Goal: Task Accomplishment & Management: Manage account settings

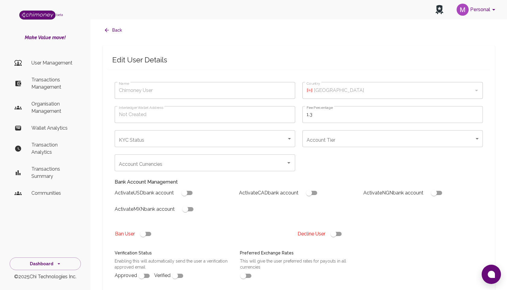
type input "Sudhanshu Vishnoi"
type input "🇩🇪 Germany"
type input "completed"
type input "tier-2"
checkbox input "true"
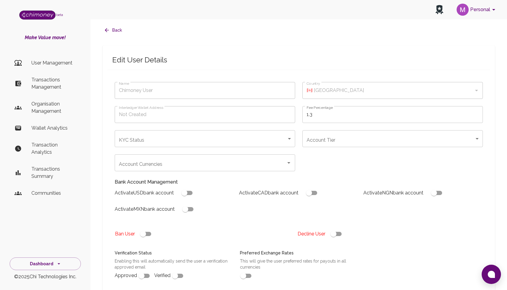
checkbox input "true"
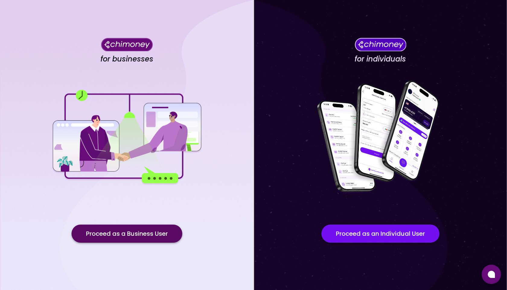
click at [133, 234] on button "Proceed as a Business User" at bounding box center [127, 234] width 111 height 18
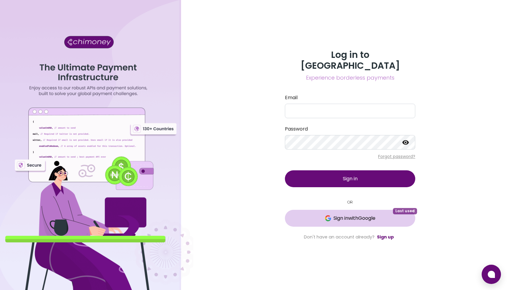
click at [360, 215] on span "Sign in with Google" at bounding box center [354, 218] width 42 height 7
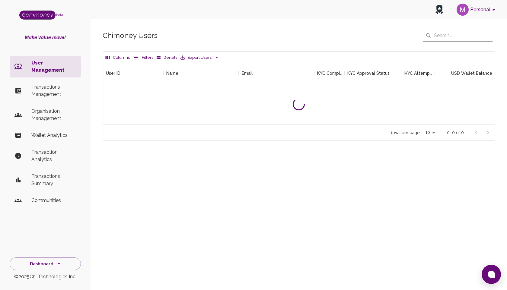
scroll to position [62, 392]
click at [436, 37] on input "text" at bounding box center [463, 36] width 59 height 12
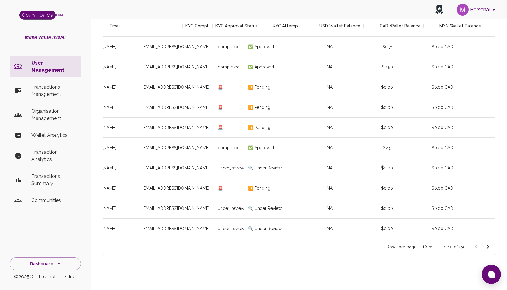
scroll to position [0, 132]
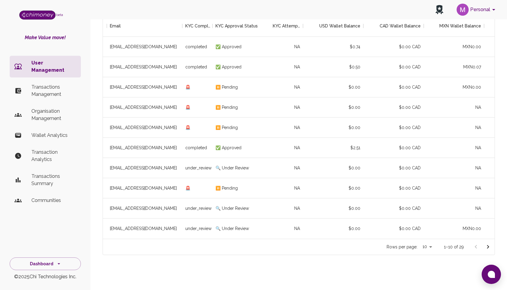
type input "pleasant"
click at [428, 247] on body "Personal beta Make Value move! User Management Transactions Management Organisa…" at bounding box center [253, 122] width 507 height 338
click at [426, 258] on li "50" at bounding box center [428, 255] width 18 height 11
type input "50"
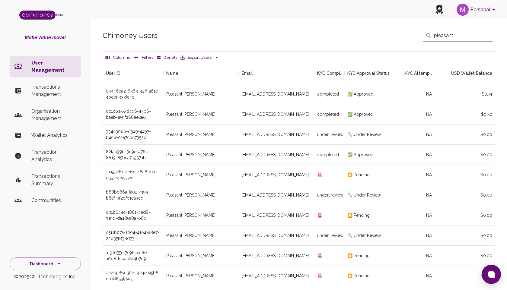
drag, startPoint x: 464, startPoint y: 36, endPoint x: 411, endPoint y: 36, distance: 52.8
click at [411, 36] on div "Chimoney Users ​ pleasant ​" at bounding box center [299, 36] width 392 height 12
type input "heypleasant@gmail.com"
type input "10"
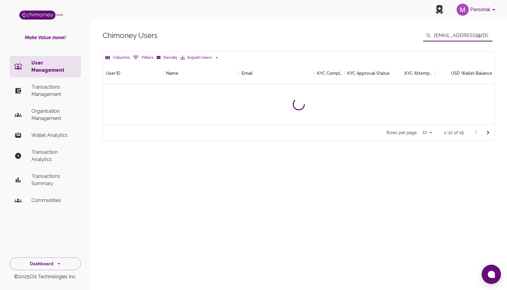
scroll to position [62, 392]
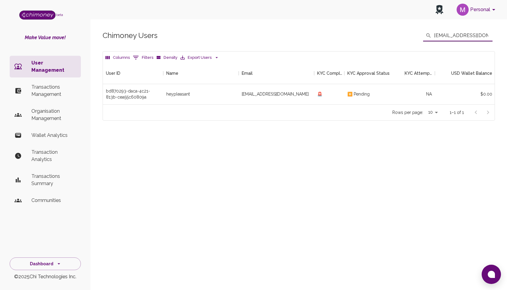
type input "heypleasant@gmail.com"
click at [139, 59] on button "0 Filters" at bounding box center [143, 58] width 24 height 10
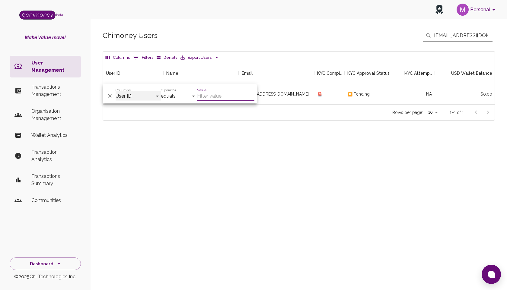
click at [134, 94] on select "User ID Name Email KYC Completed KYC Approval Status KYC Attempts Join date Upd…" at bounding box center [138, 96] width 45 height 10
select select "email"
click at [116, 91] on select "User ID Name Email KYC Completed KYC Approval Status KYC Attempts Join date Upd…" at bounding box center [138, 96] width 45 height 10
click at [215, 97] on input "Value" at bounding box center [225, 96] width 57 height 10
paste input "heypleasant@gmail.com"
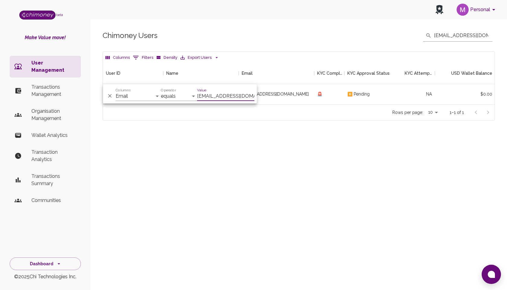
scroll to position [0, 4]
type input "heypleasant@gmail.com"
click at [247, 133] on div "Chimoney Users ​ heypleasant@gmail.com ​ Columns 1 Filters Density Export Users…" at bounding box center [299, 85] width 416 height 141
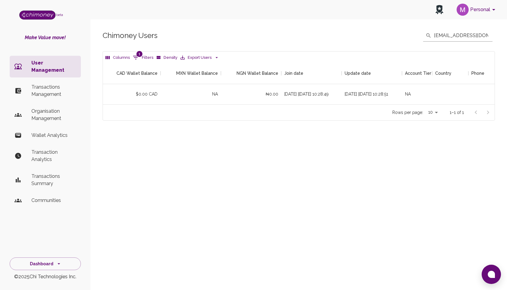
scroll to position [0, 395]
drag, startPoint x: 284, startPoint y: 91, endPoint x: 332, endPoint y: 91, distance: 48.6
click at [332, 91] on div "8 months ago | 10/01/2025, 10:28:49" at bounding box center [311, 94] width 60 height 20
click at [315, 102] on div "8 months ago | 10/01/2025, 10:28:49" at bounding box center [311, 94] width 60 height 20
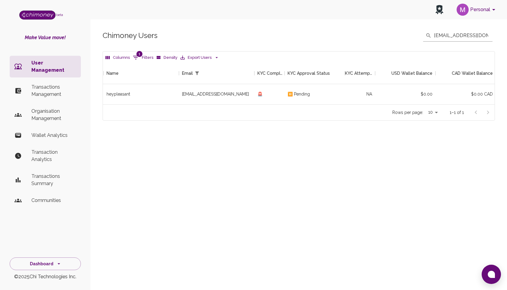
scroll to position [0, 0]
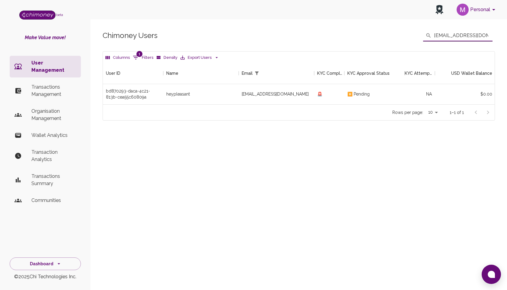
drag, startPoint x: 490, startPoint y: 34, endPoint x: 401, endPoint y: 35, distance: 88.7
click at [402, 35] on div "Chimoney Users ​ heypleasant@gmail.com ​" at bounding box center [299, 36] width 392 height 12
click at [442, 35] on input "text" at bounding box center [463, 36] width 59 height 12
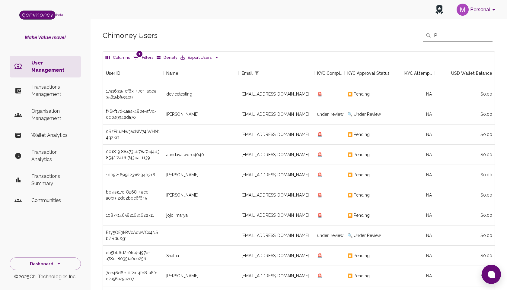
scroll to position [62, 392]
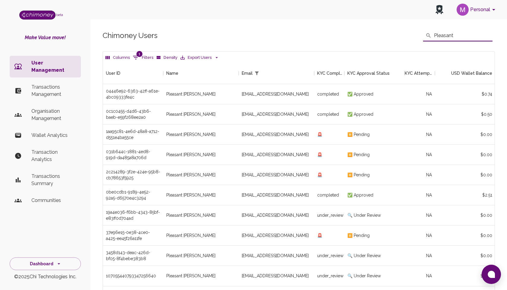
scroll to position [47, 0]
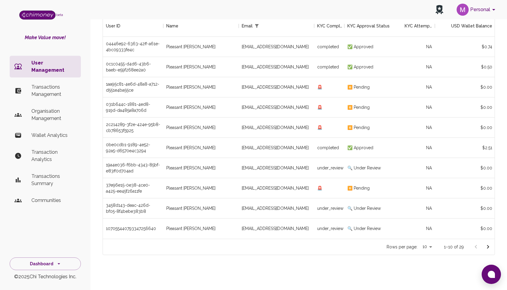
type input "Pleasant"
click at [432, 247] on body "Personal beta Make Value move! User Management Transactions Management Organisa…" at bounding box center [253, 122] width 507 height 338
click at [428, 266] on li "100" at bounding box center [428, 266] width 18 height 11
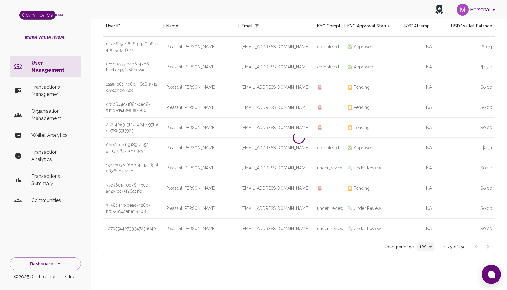
type input "100"
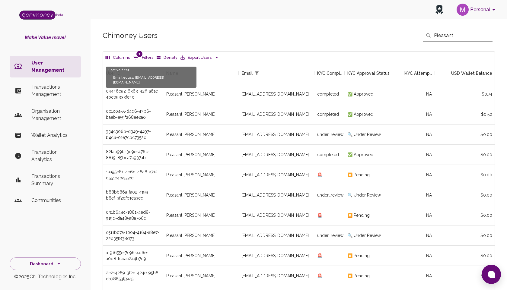
click at [140, 57] on button "1 Filters" at bounding box center [143, 58] width 24 height 10
select select "email"
select select "equals"
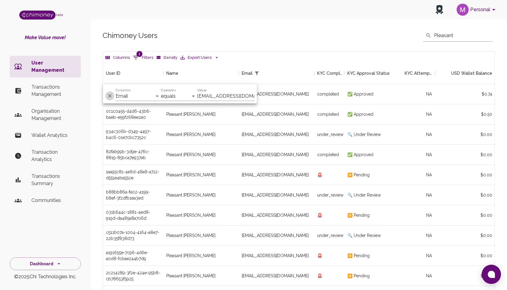
click at [110, 95] on icon "Delete" at bounding box center [110, 96] width 6 height 6
click at [107, 95] on icon "Delete" at bounding box center [110, 96] width 6 height 6
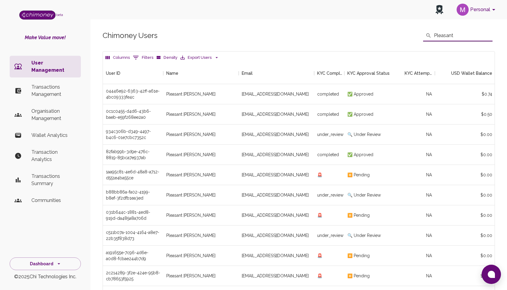
drag, startPoint x: 457, startPoint y: 34, endPoint x: 391, endPoint y: 26, distance: 66.8
type input "10"
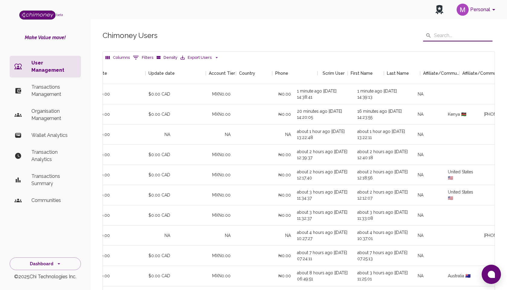
scroll to position [0, 640]
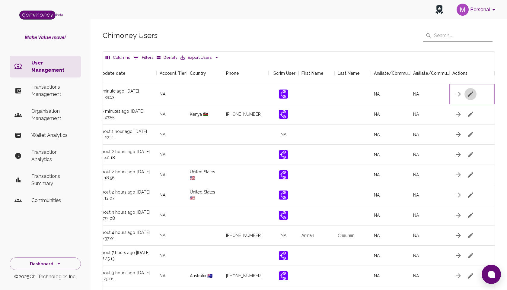
click at [471, 92] on icon "button" at bounding box center [470, 94] width 7 height 7
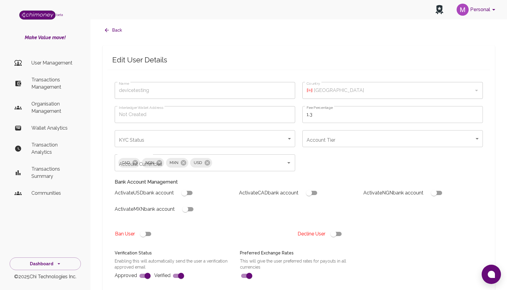
type input "devicetesting"
checkbox input "true"
type input "Device Testing"
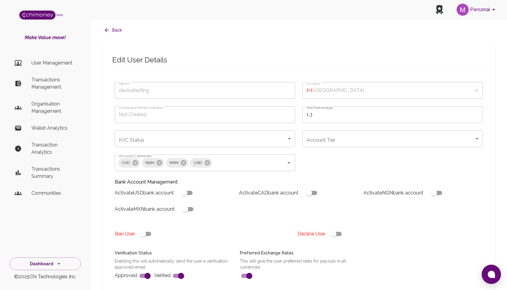
type input "🇳🇬 [GEOGRAPHIC_DATA]"
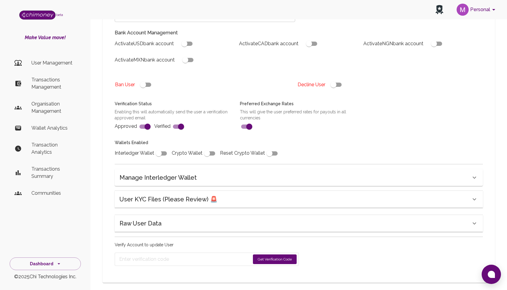
scroll to position [157, 0]
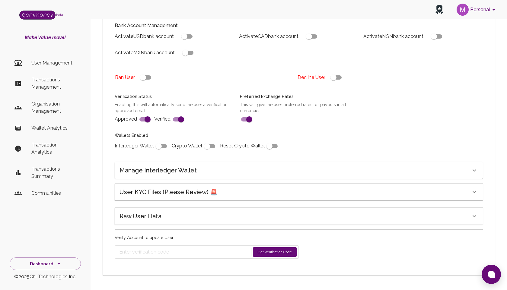
click at [349, 188] on div "User KYC Files (Please Review) 🚨" at bounding box center [294, 192] width 351 height 10
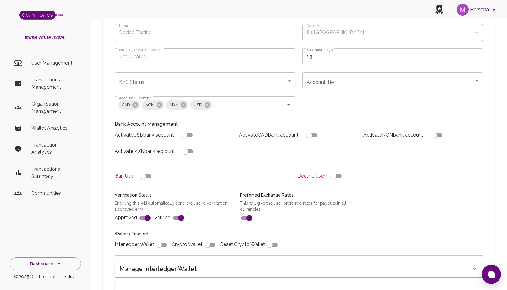
scroll to position [24, 0]
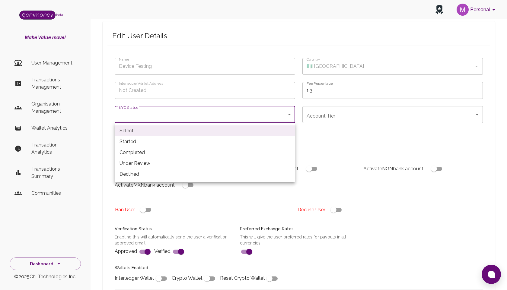
click at [199, 110] on body "Personal beta Make Value move! User Management Transactions Management Organisa…" at bounding box center [253, 231] width 507 height 511
click at [316, 141] on div at bounding box center [253, 145] width 507 height 290
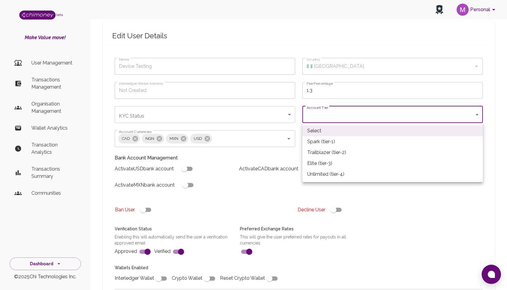
click at [326, 114] on body "Personal beta Make Value move! User Management Transactions Management Organisa…" at bounding box center [253, 231] width 507 height 511
click at [390, 209] on div at bounding box center [253, 145] width 507 height 290
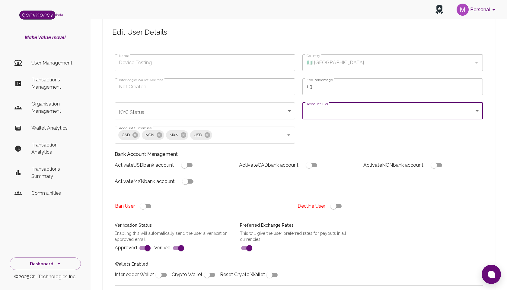
scroll to position [30, 0]
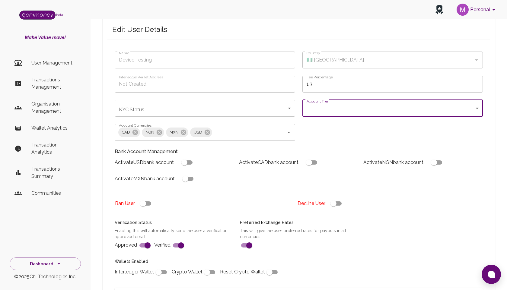
click at [330, 144] on div "Bank Account Management Activate USD bank account Activate CAD bank account Act…" at bounding box center [294, 166] width 375 height 51
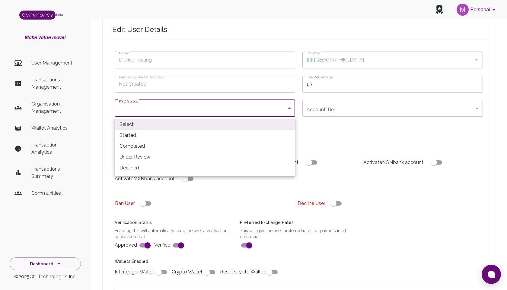
click at [243, 107] on body "Personal beta Make Value move! User Management Transactions Management Organisa…" at bounding box center [253, 225] width 507 height 511
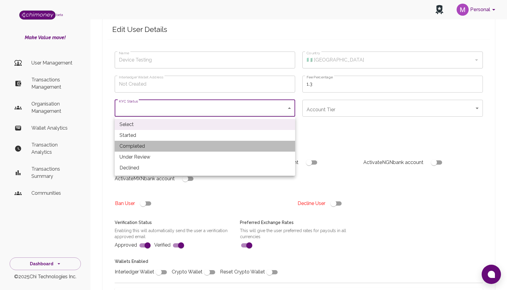
click at [190, 149] on li "Completed" at bounding box center [205, 146] width 180 height 11
type input "completed"
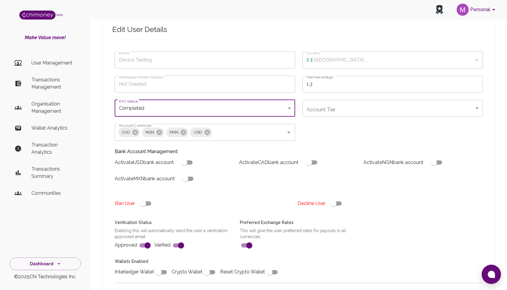
click at [360, 104] on body "Personal beta Make Value move! User Management Transactions Management Organisa…" at bounding box center [253, 225] width 507 height 511
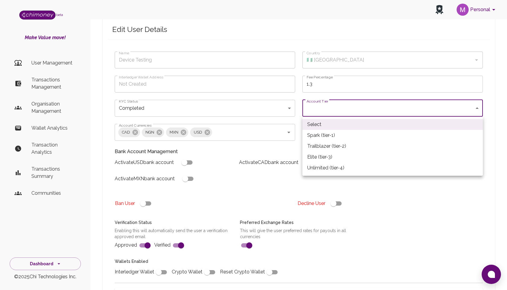
click at [351, 168] on li "Unlimited (tier-4)" at bounding box center [392, 168] width 180 height 11
type input "tier-4"
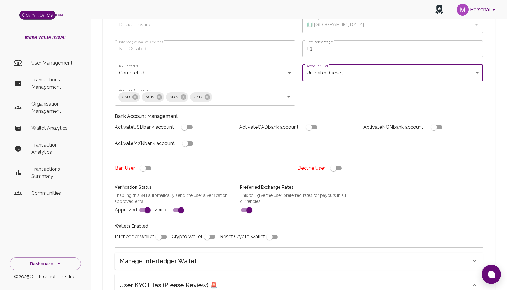
scroll to position [76, 0]
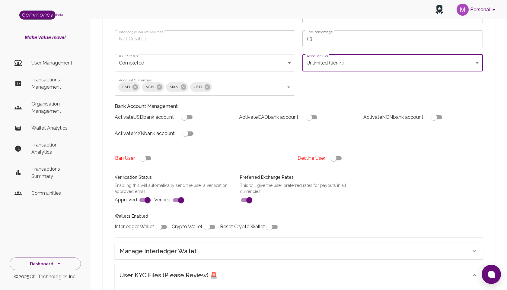
click at [189, 118] on input "checkbox" at bounding box center [184, 117] width 34 height 11
checkbox input "true"
click at [191, 134] on input "checkbox" at bounding box center [185, 133] width 34 height 11
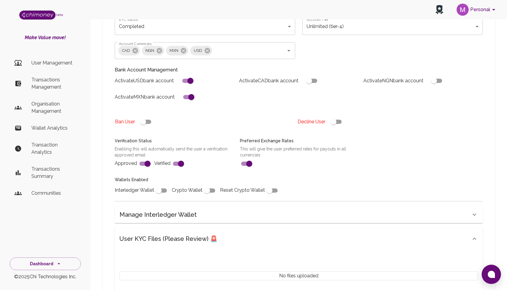
scroll to position [112, 0]
click at [188, 97] on input "checkbox" at bounding box center [191, 97] width 34 height 11
checkbox input "false"
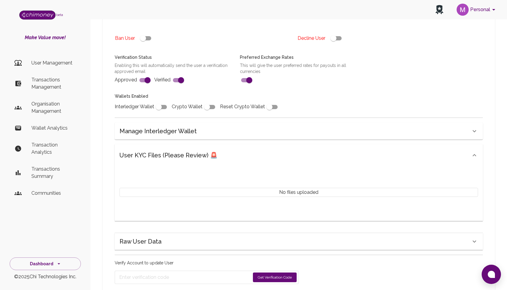
scroll to position [221, 0]
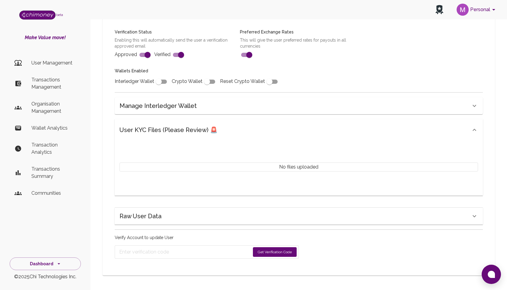
click at [269, 252] on button "Get Verification Code" at bounding box center [275, 252] width 44 height 10
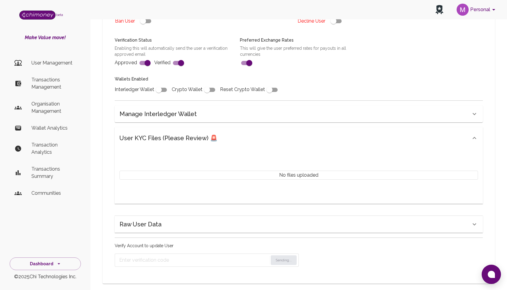
scroll to position [182, 0]
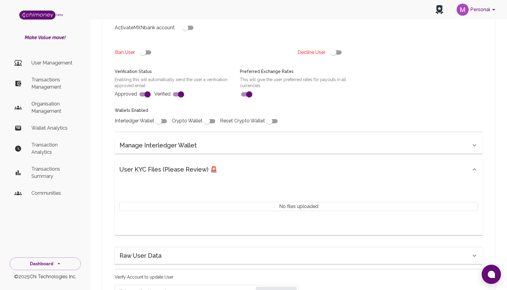
click at [160, 120] on input "checkbox" at bounding box center [159, 121] width 34 height 11
checkbox input "true"
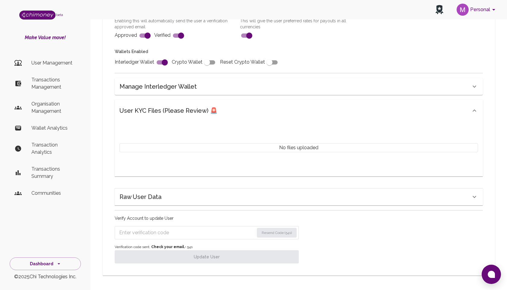
click at [161, 237] on input "Enter verification code" at bounding box center [186, 233] width 135 height 10
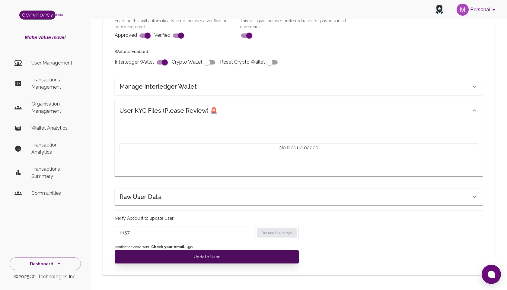
type input "1657"
click at [214, 256] on button "Update User" at bounding box center [207, 256] width 184 height 13
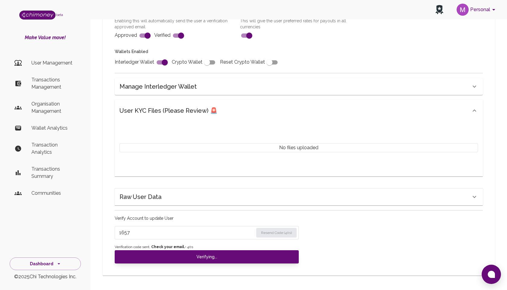
checkbox input "false"
type input "completed"
type input "tier-4"
checkbox input "true"
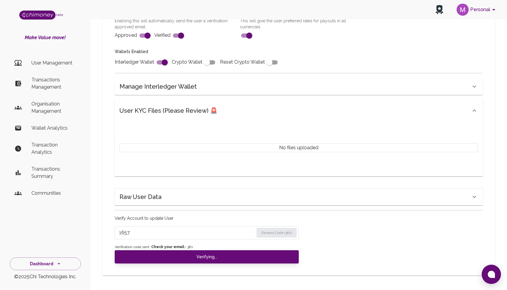
checkbox input "true"
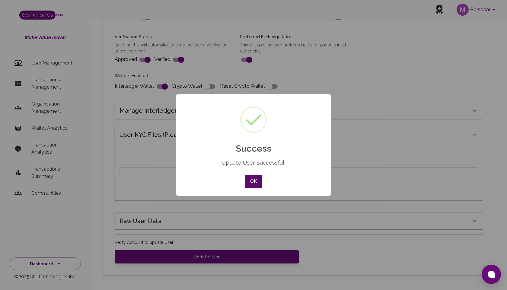
click at [255, 184] on button "OK" at bounding box center [254, 181] width 18 height 13
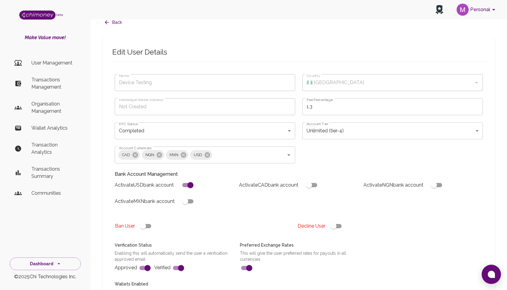
scroll to position [0, 0]
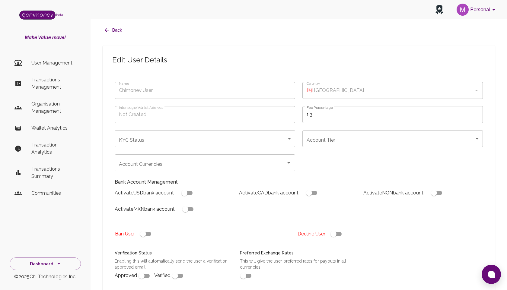
type input "Device Testing"
type input "🇳🇬 [GEOGRAPHIC_DATA]"
type input "completed"
type input "tier-4"
checkbox input "true"
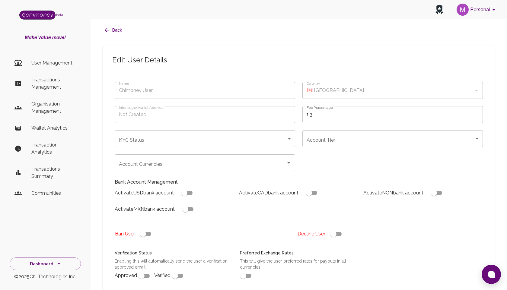
checkbox input "true"
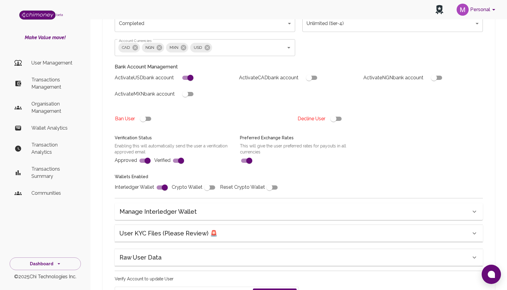
scroll to position [121, 0]
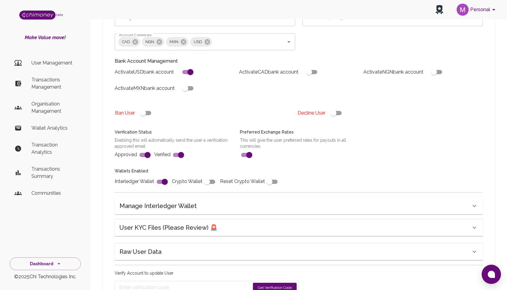
click at [191, 89] on input "checkbox" at bounding box center [185, 88] width 34 height 11
checkbox input "true"
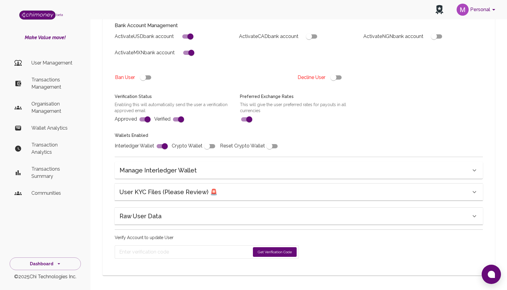
click at [268, 250] on button "Get Verification Code" at bounding box center [275, 252] width 44 height 10
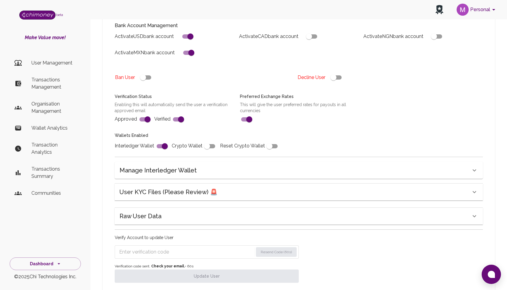
click at [193, 249] on input "Enter verification code" at bounding box center [186, 252] width 134 height 10
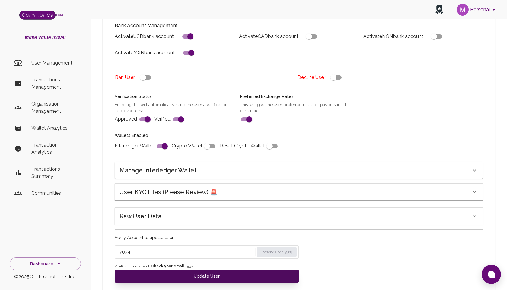
type input "7034"
click at [175, 275] on button "Update User" at bounding box center [207, 276] width 184 height 13
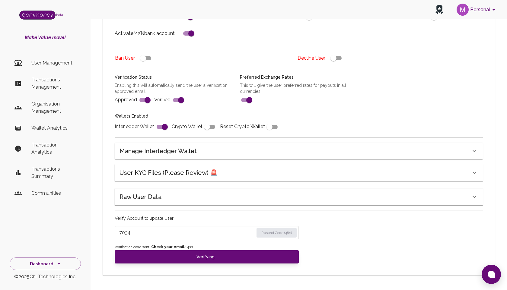
scroll to position [152, 0]
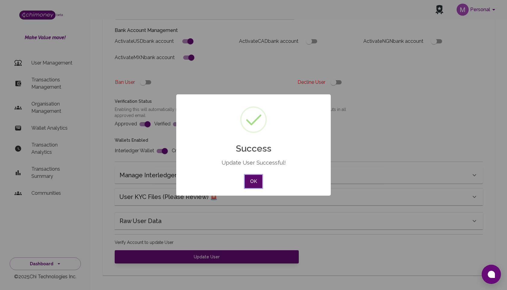
click at [254, 184] on button "OK" at bounding box center [254, 181] width 18 height 13
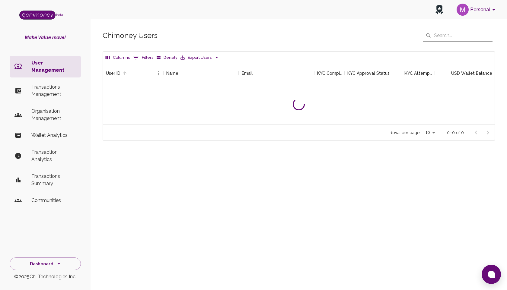
scroll to position [62, 392]
click at [437, 34] on input "text" at bounding box center [463, 36] width 59 height 12
type input "pleasant"
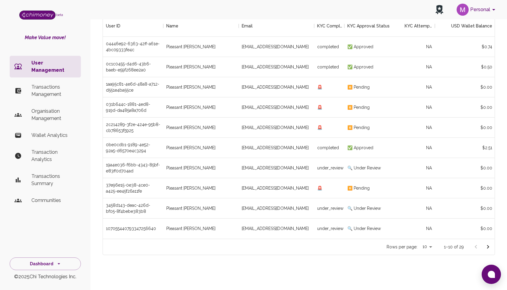
click at [432, 246] on body "Personal beta Make Value move! User Management Transactions Management Organisa…" at bounding box center [253, 122] width 507 height 338
click at [430, 267] on li "100" at bounding box center [428, 266] width 18 height 11
type input "100"
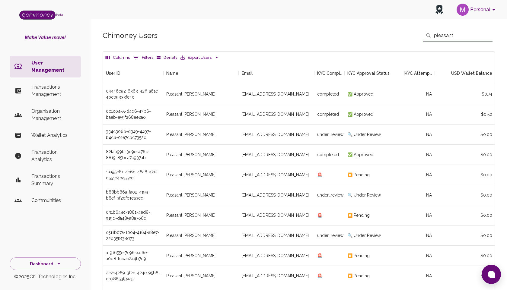
drag, startPoint x: 460, startPoint y: 36, endPoint x: 400, endPoint y: 35, distance: 59.8
click at [400, 35] on div "Chimoney Users ​ pleasant ​" at bounding box center [299, 36] width 392 height 12
type input "10"
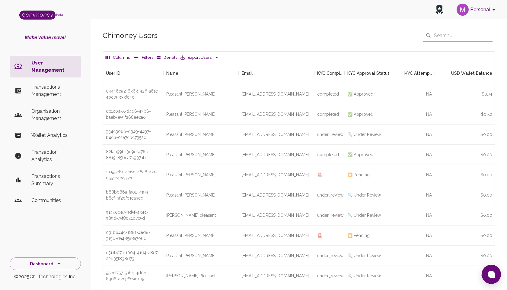
click at [145, 56] on button "0 Filters" at bounding box center [143, 58] width 24 height 10
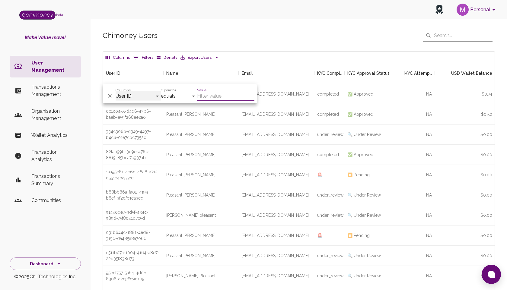
click at [153, 96] on select "User ID Name Email KYC Completed KYC Approval Status KYC Attempts Join date Upd…" at bounding box center [138, 96] width 45 height 10
select select "name"
click at [116, 91] on select "User ID Name Email KYC Completed KYC Approval Status KYC Attempts Join date Upd…" at bounding box center [138, 96] width 45 height 10
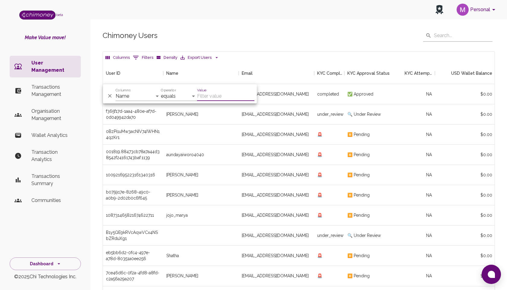
scroll to position [224, 392]
click at [215, 96] on input "Value" at bounding box center [225, 96] width 57 height 10
paste input "pleasant"
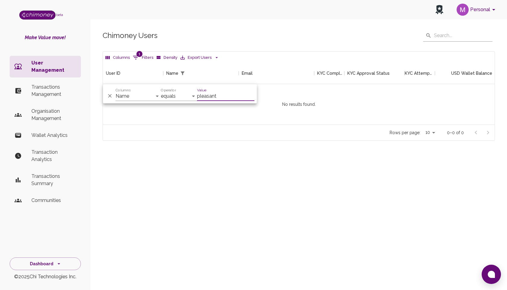
scroll to position [62, 392]
type input "pleasant"
click at [140, 95] on select "User ID Name Email KYC Completed KYC Approval Status KYC Attempts Join date Upd…" at bounding box center [138, 96] width 45 height 10
click at [116, 91] on select "User ID Name Email KYC Completed KYC Approval Status KYC Attempts Join date Upd…" at bounding box center [138, 96] width 45 height 10
click at [139, 94] on select "User ID Name Email KYC Completed KYC Approval Status KYC Attempts Join date Upd…" at bounding box center [138, 96] width 45 height 10
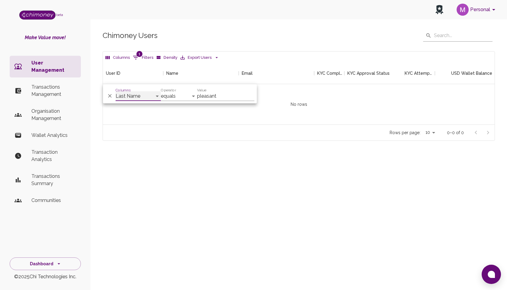
click at [116, 91] on select "User ID Name Email KYC Completed KYC Approval Status KYC Attempts Join date Upd…" at bounding box center [138, 96] width 45 height 10
click at [133, 96] on select "User ID Name Email KYC Completed KYC Approval Status KYC Attempts Join date Upd…" at bounding box center [138, 96] width 45 height 10
select select "isScrimUser"
click at [116, 91] on select "User ID Name Email KYC Completed KYC Approval Status KYC Attempts Join date Upd…" at bounding box center [138, 96] width 45 height 10
select select "is"
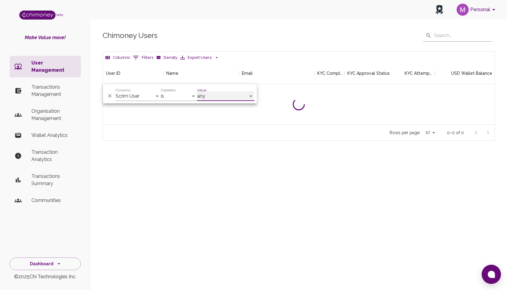
click at [212, 97] on select "any true false" at bounding box center [225, 96] width 57 height 10
select select "true"
click at [197, 91] on select "any true false" at bounding box center [225, 96] width 57 height 10
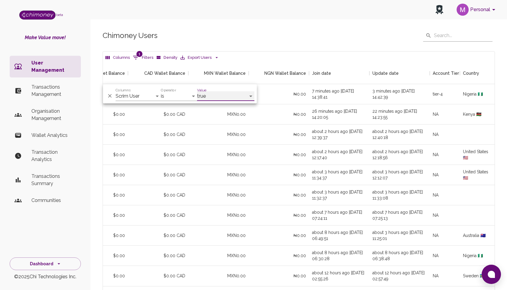
scroll to position [47, 0]
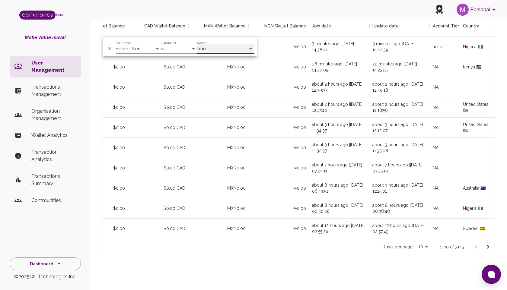
click at [227, 51] on select "any true false" at bounding box center [225, 49] width 57 height 10
click at [197, 44] on select "any true false" at bounding box center [225, 49] width 57 height 10
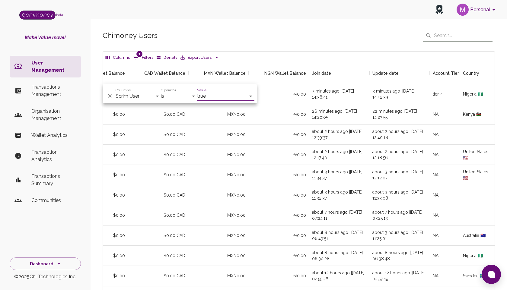
click at [440, 35] on input "text" at bounding box center [463, 36] width 59 height 12
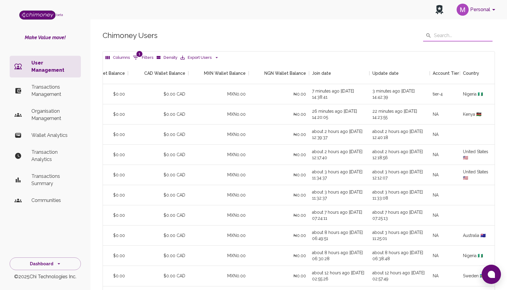
click at [440, 35] on input "text" at bounding box center [463, 36] width 59 height 12
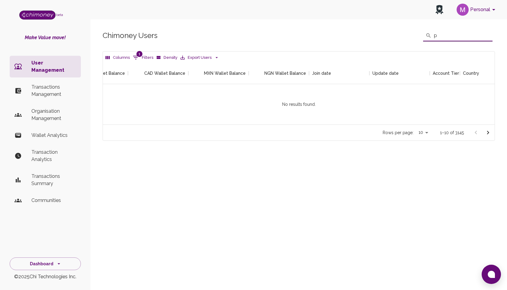
scroll to position [62, 392]
type input "p"
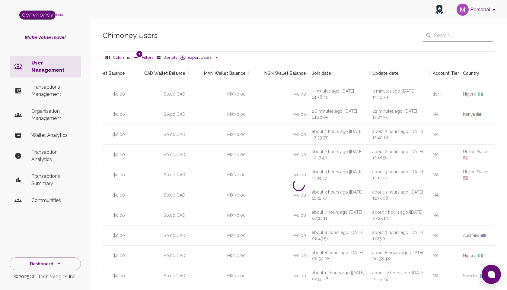
scroll to position [0, 0]
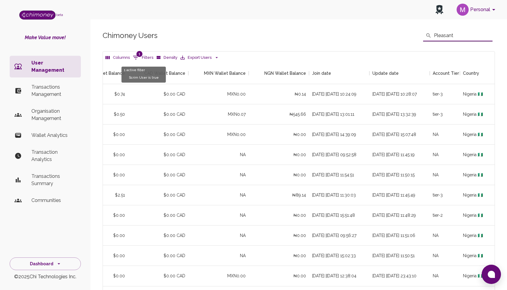
scroll to position [0, 0]
type input "Pleasant"
click at [140, 55] on span "1" at bounding box center [139, 54] width 6 height 6
select select "isScrimUser"
select select "true"
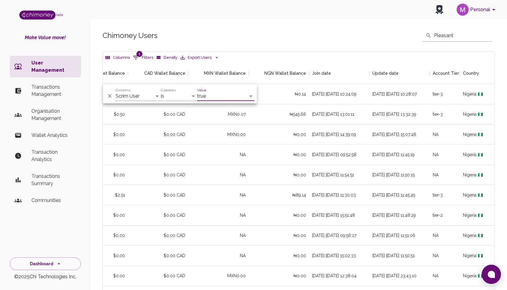
click at [215, 93] on select "any true false" at bounding box center [225, 96] width 57 height 10
click at [197, 91] on select "any true false" at bounding box center [225, 96] width 57 height 10
click at [210, 95] on select "any true false" at bounding box center [225, 96] width 57 height 10
click at [197, 91] on select "any true false" at bounding box center [225, 96] width 57 height 10
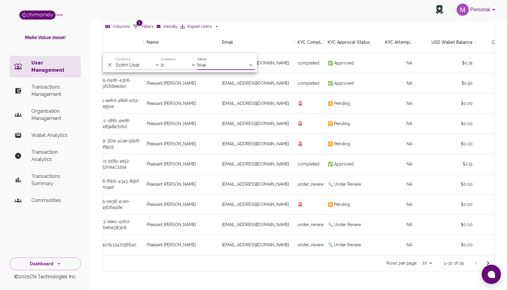
scroll to position [0, 0]
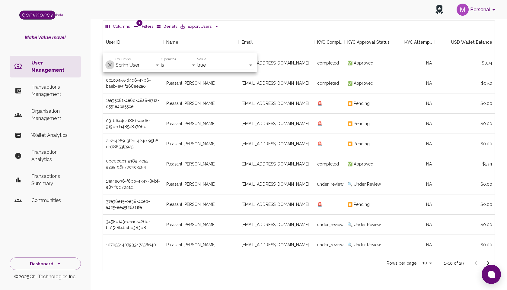
click at [110, 63] on icon "Delete" at bounding box center [110, 65] width 6 height 6
select select
click at [110, 64] on icon "Delete" at bounding box center [110, 65] width 6 height 6
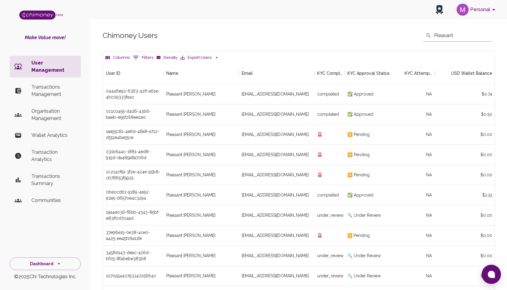
click at [138, 55] on icon "Show filters" at bounding box center [135, 57] width 7 height 7
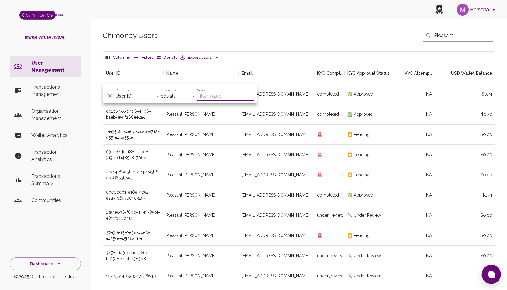
click at [216, 96] on input "Value" at bounding box center [225, 96] width 57 height 10
click at [204, 96] on input "Value" at bounding box center [225, 96] width 57 height 10
paste input "dd1d67ad-bbf8-464e-a574-cbb1015359a1"
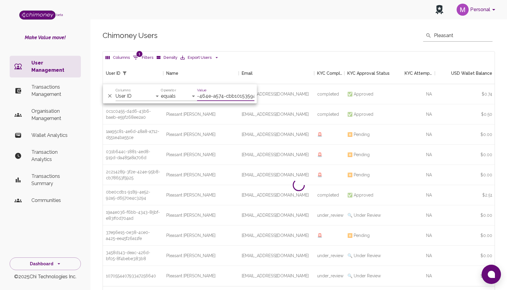
scroll to position [62, 392]
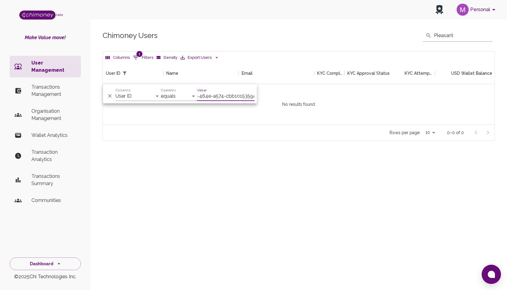
type input "dd1d67ad-bbf8-464e-a574-cbb1015359a1"
click at [144, 94] on select "User ID Name Email KYC Completed KYC Approval Status KYC Attempts Join date Upd…" at bounding box center [138, 96] width 45 height 10
click at [254, 97] on input "dd1d67ad-bbf8-464e-a574-cbb1015359a1" at bounding box center [225, 96] width 57 height 10
click at [207, 95] on input "dd1d67ad-bbf8-464e-a574-cbb1015359a1" at bounding box center [225, 96] width 57 height 10
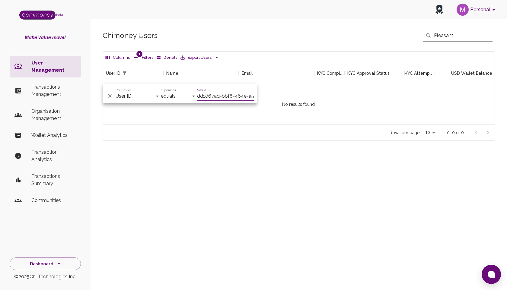
click at [207, 96] on input "dd1d67ad-bbf8-464e-a574-cbb1015359a1" at bounding box center [225, 96] width 57 height 10
type input "dd1d67ad-bbf8-464e-a574-cbb1015359a1"
click at [108, 97] on icon "Delete" at bounding box center [110, 96] width 6 height 6
click at [109, 96] on icon "Delete" at bounding box center [110, 96] width 4 height 4
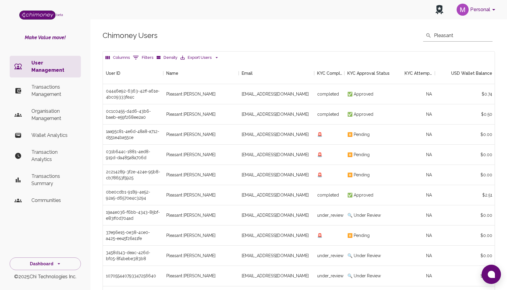
scroll to position [0, 0]
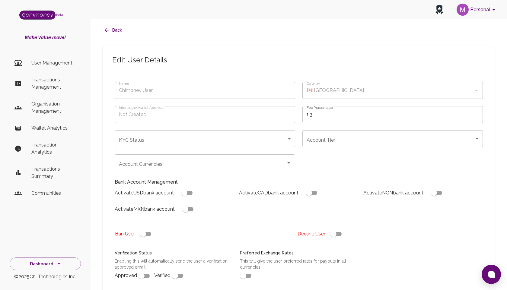
type input "Pleasant [PERSON_NAME]"
type input "🇳🇬 [GEOGRAPHIC_DATA]"
type input "completed"
type input "tier-4"
checkbox input "true"
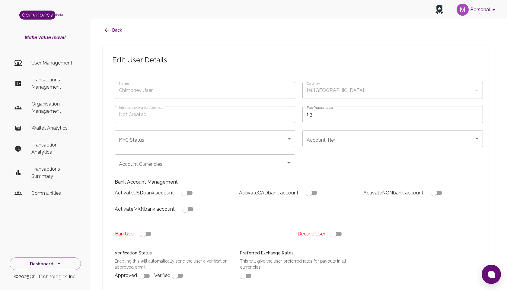
checkbox input "true"
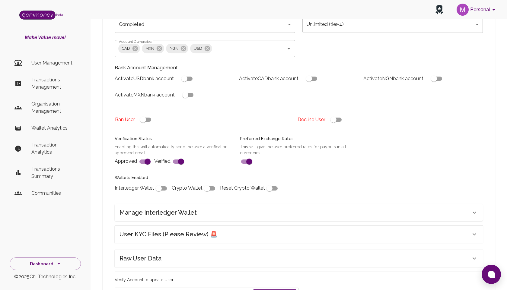
scroll to position [112, 0]
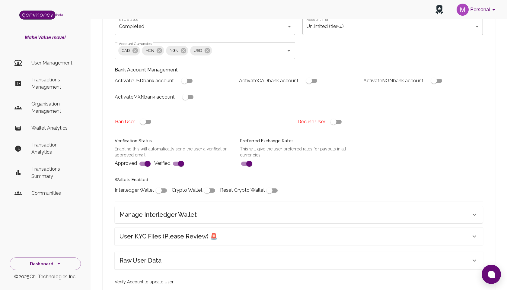
click at [192, 97] on input "checkbox" at bounding box center [185, 96] width 34 height 11
checkbox input "true"
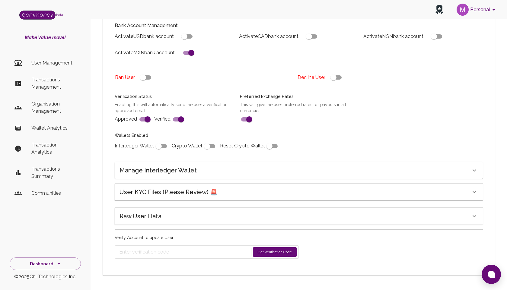
click at [271, 251] on button "Get Verification Code" at bounding box center [275, 252] width 44 height 10
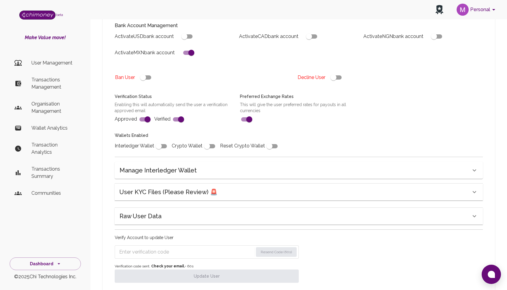
click at [187, 252] on input "Enter verification code" at bounding box center [186, 252] width 134 height 10
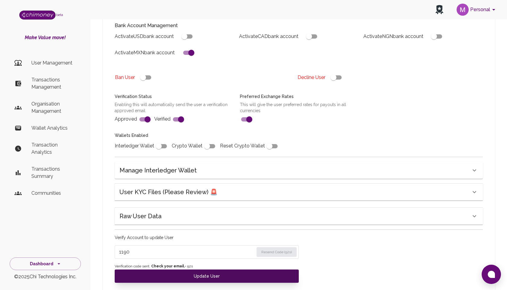
type input "1190"
click at [208, 274] on button "Update User" at bounding box center [207, 276] width 184 height 13
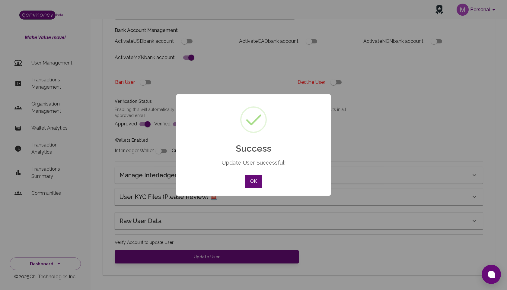
scroll to position [152, 0]
click at [256, 180] on button "OK" at bounding box center [254, 181] width 18 height 13
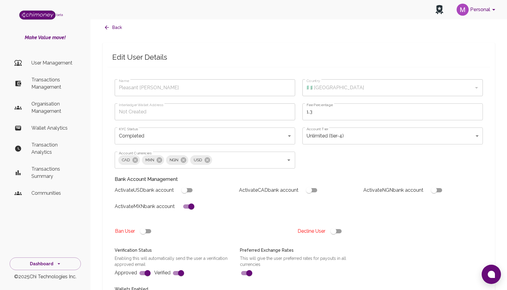
scroll to position [0, 0]
